Goal: Find specific page/section: Find specific page/section

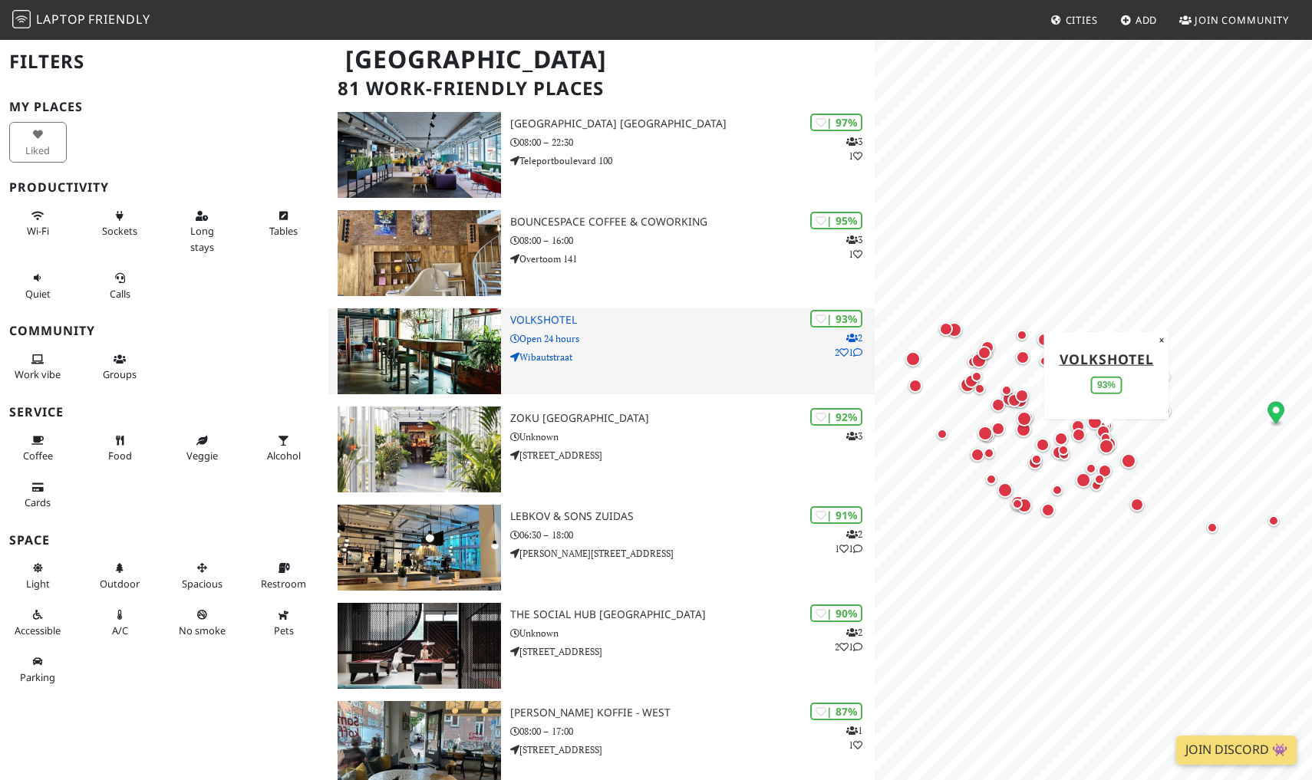
scroll to position [112, 0]
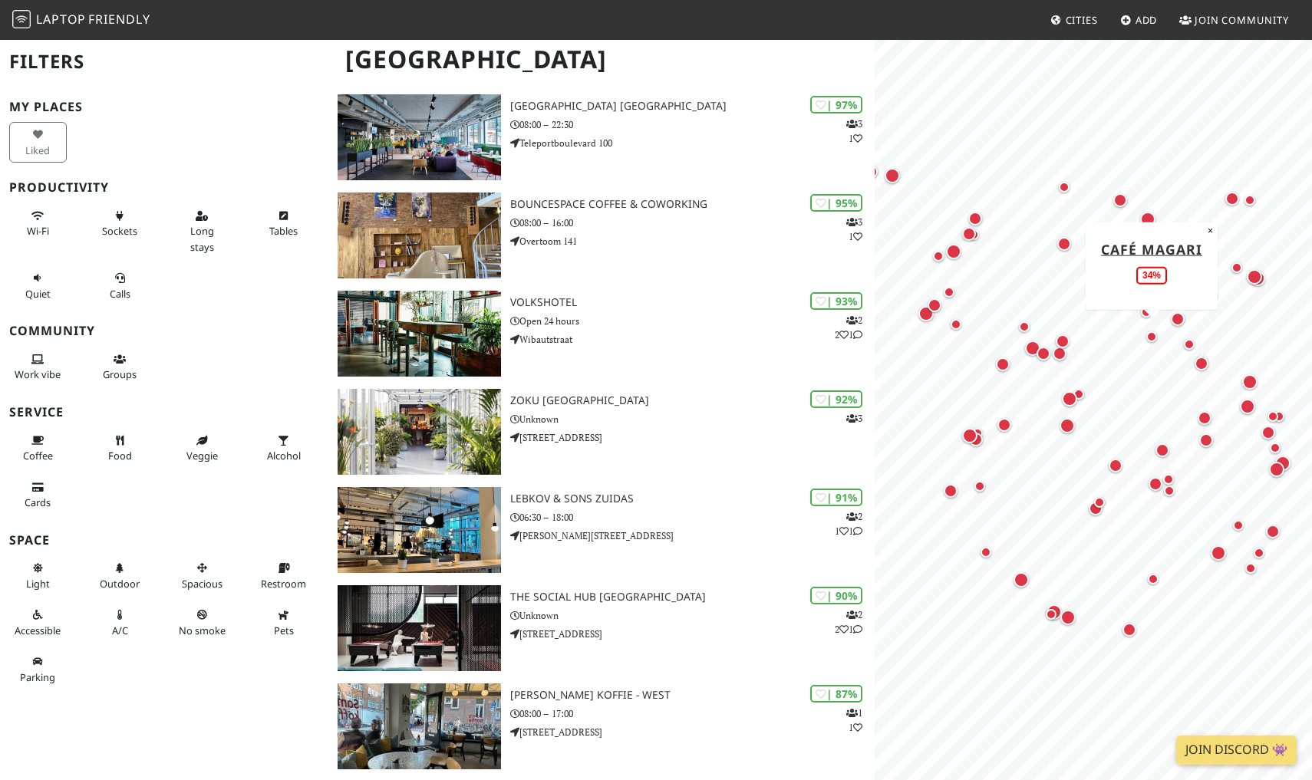
click at [1151, 338] on div "Map marker" at bounding box center [1152, 337] width 11 height 11
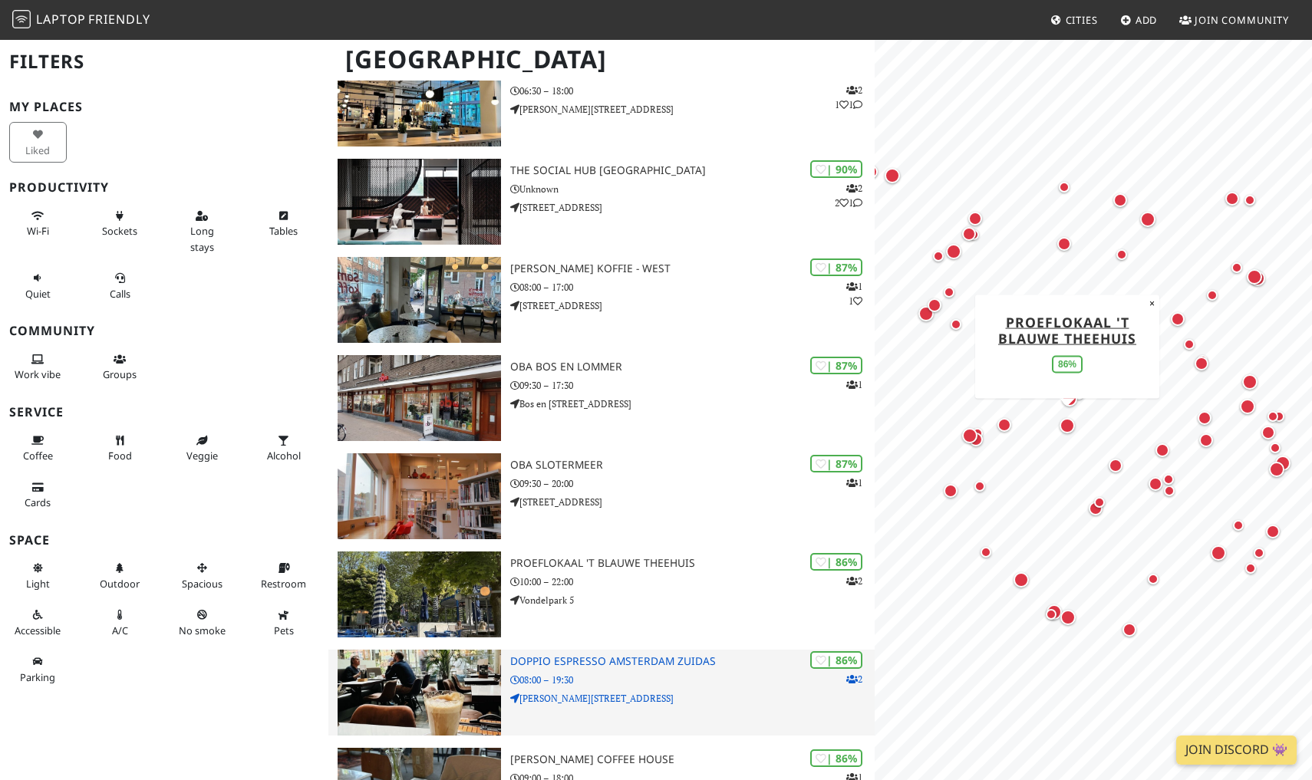
scroll to position [539, 0]
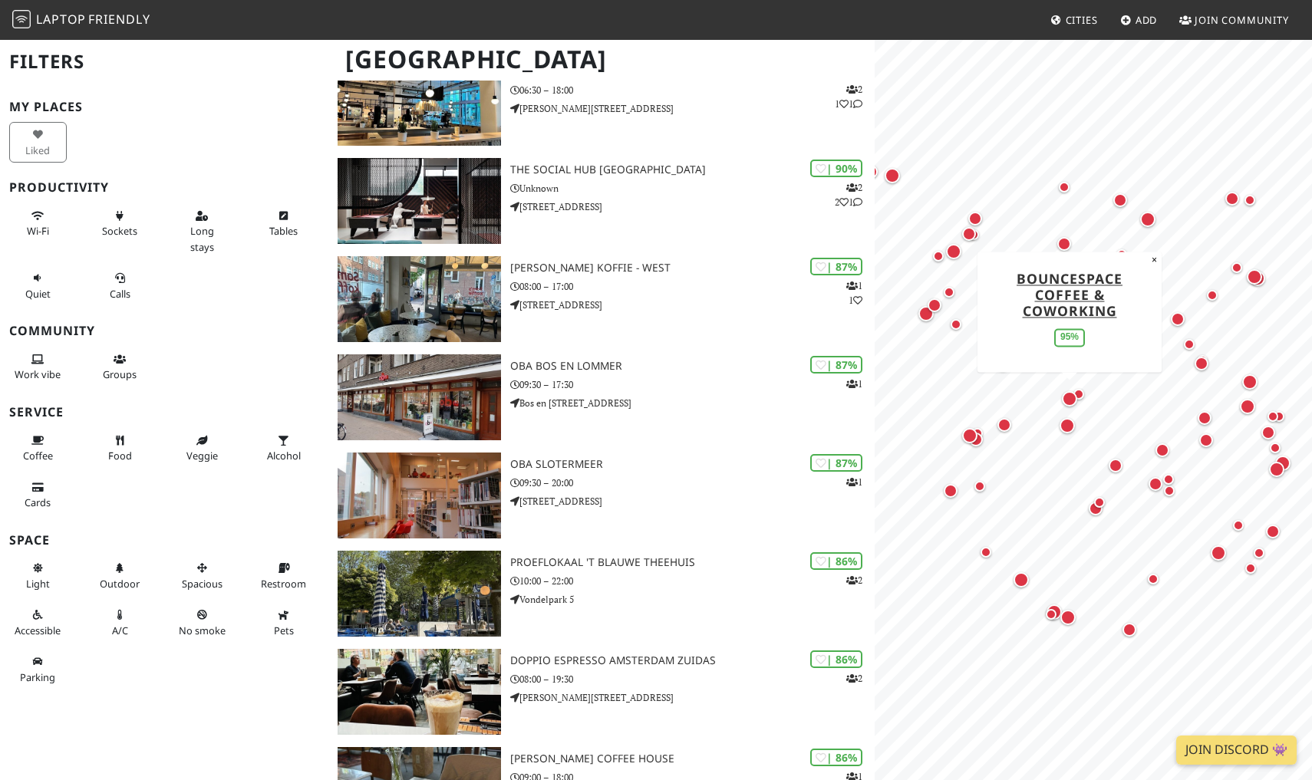
click at [1067, 401] on div "Map marker" at bounding box center [1069, 398] width 15 height 15
click at [46, 440] on button "Coffee" at bounding box center [38, 448] width 58 height 41
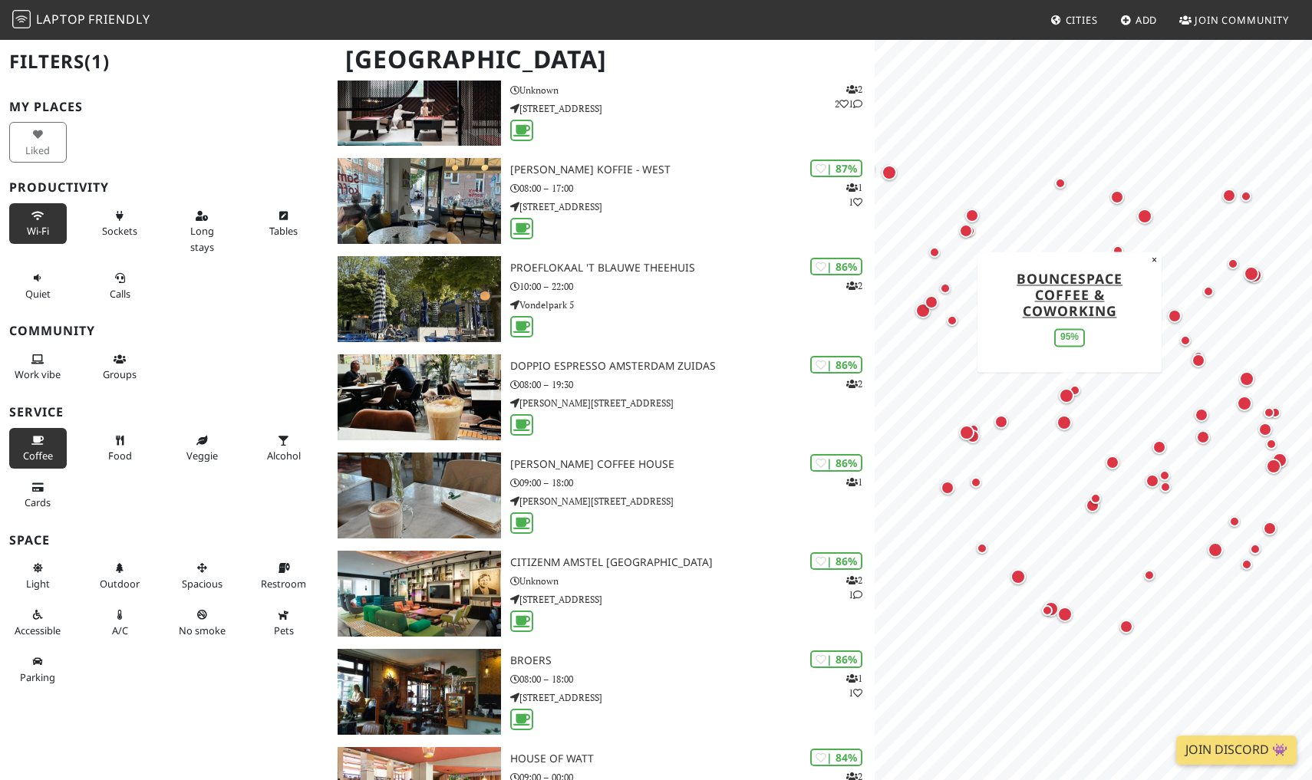
click at [36, 226] on span "Wi-Fi" at bounding box center [38, 231] width 22 height 14
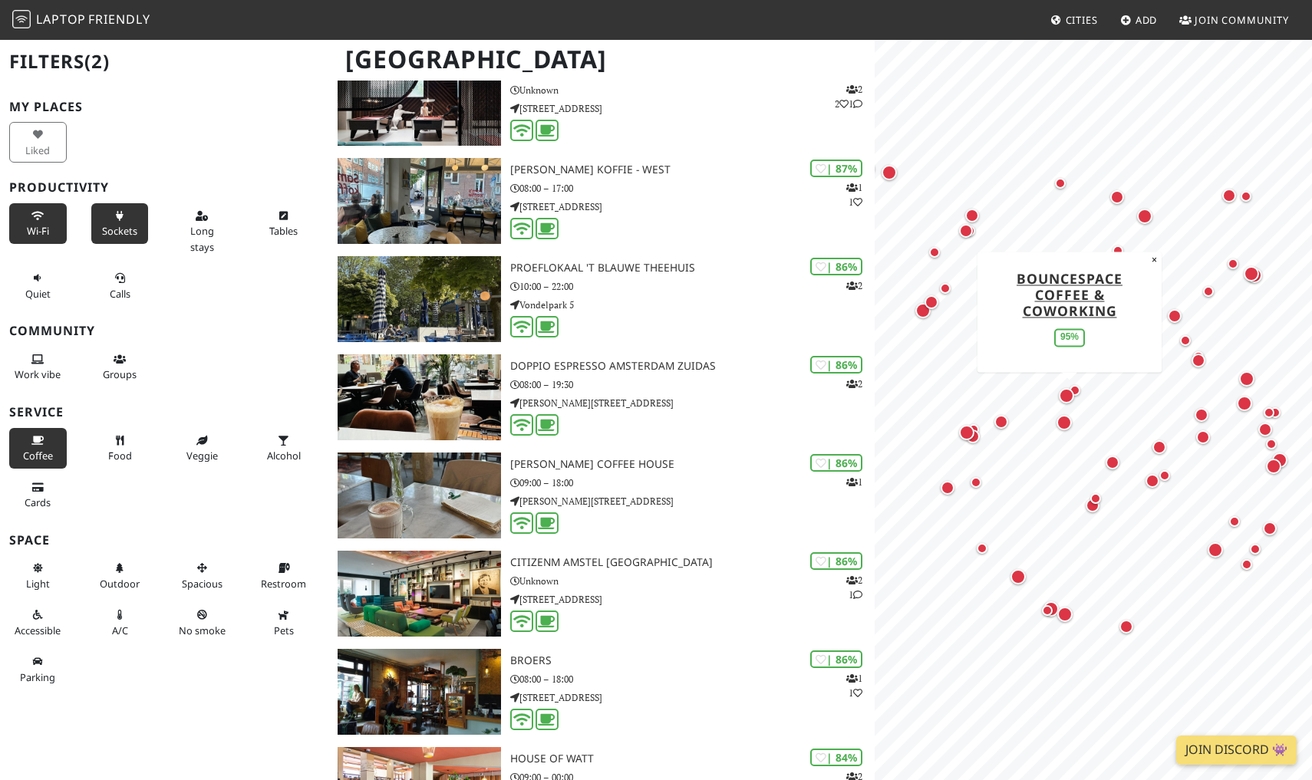
click at [130, 226] on span "Sockets" at bounding box center [119, 231] width 35 height 14
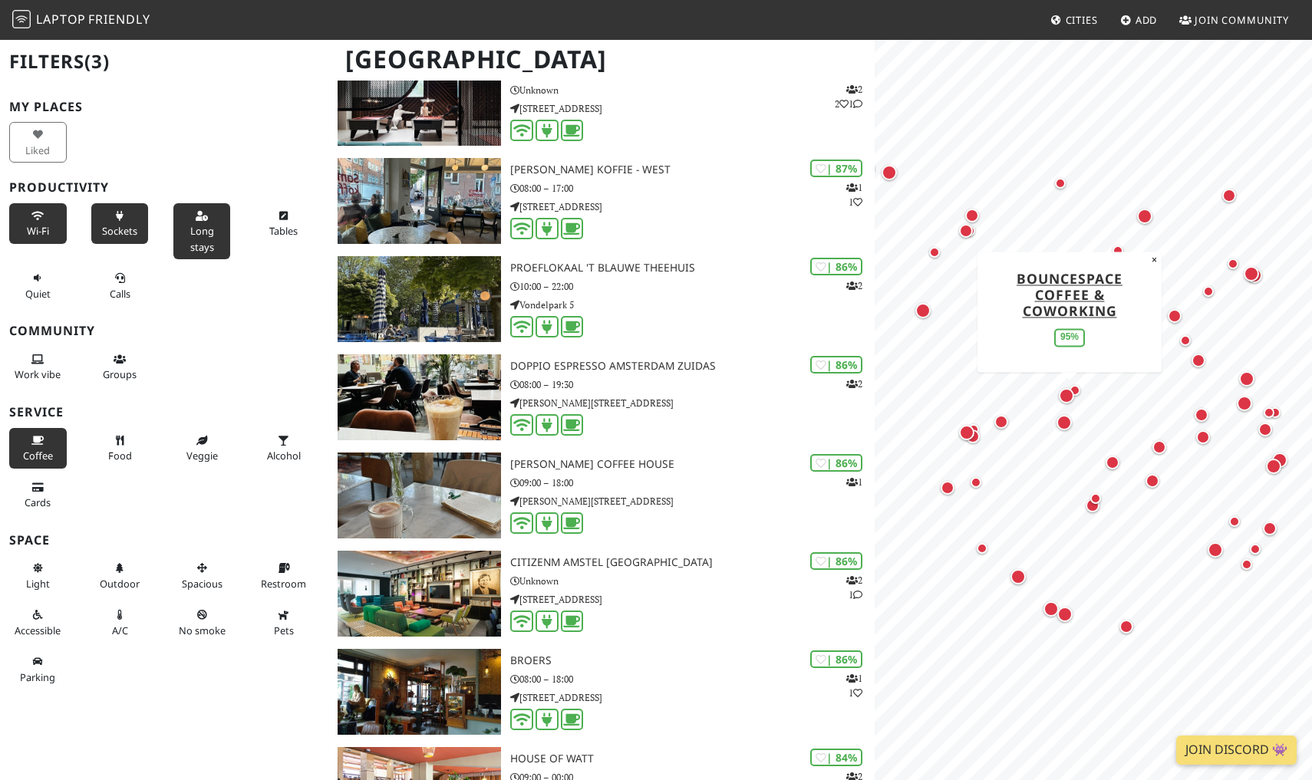
click at [195, 226] on span "Long stays" at bounding box center [202, 238] width 24 height 29
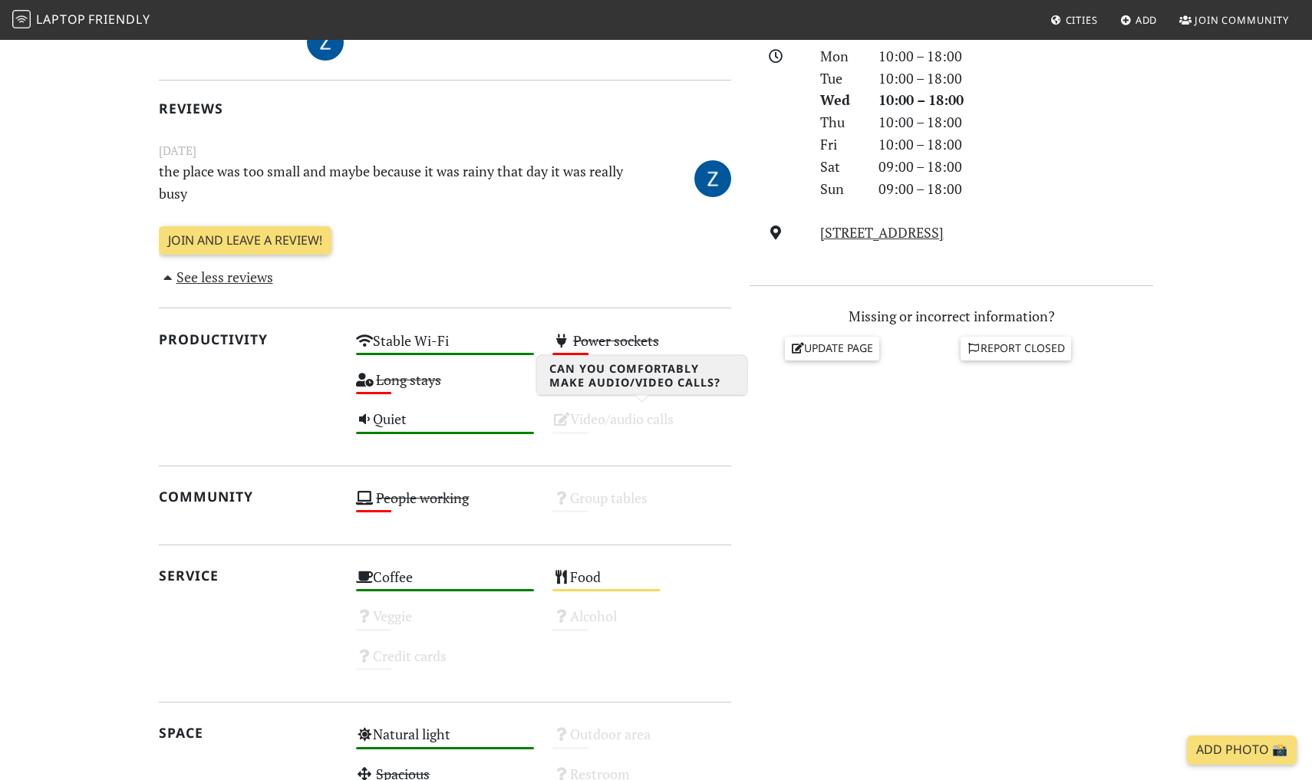
scroll to position [450, 0]
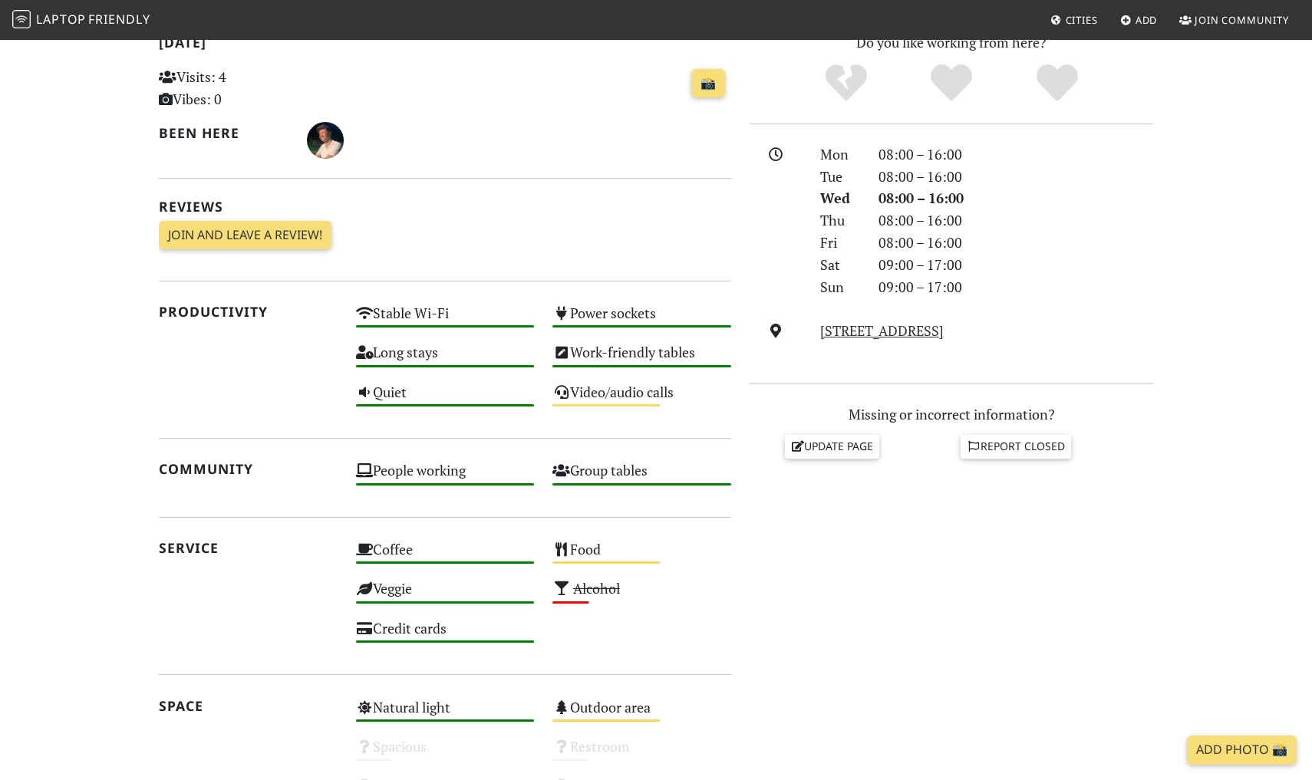
scroll to position [345, 0]
